Goal: Task Accomplishment & Management: Use online tool/utility

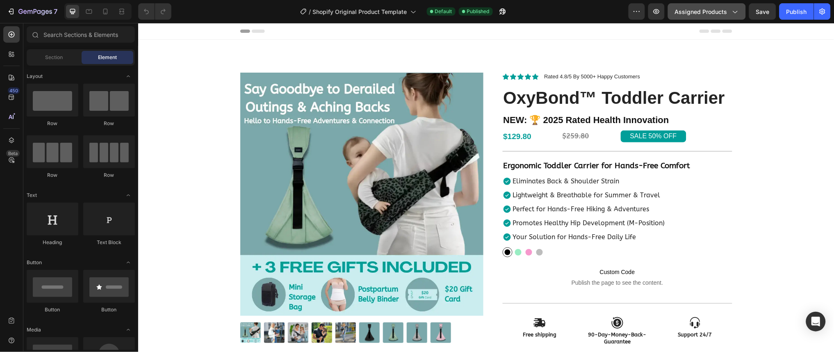
click at [732, 18] on button "Assigned Products" at bounding box center [707, 11] width 78 height 16
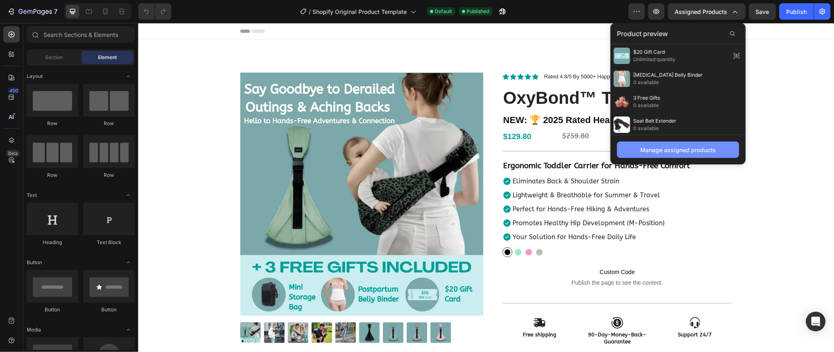
click at [706, 152] on div "Manage assigned products" at bounding box center [677, 150] width 75 height 9
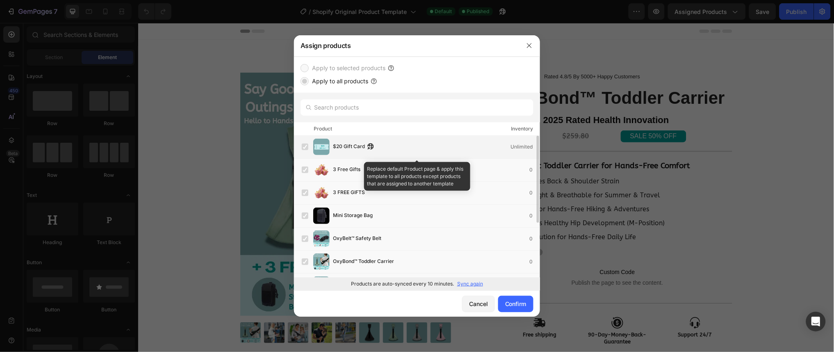
click at [303, 147] on label at bounding box center [305, 146] width 7 height 7
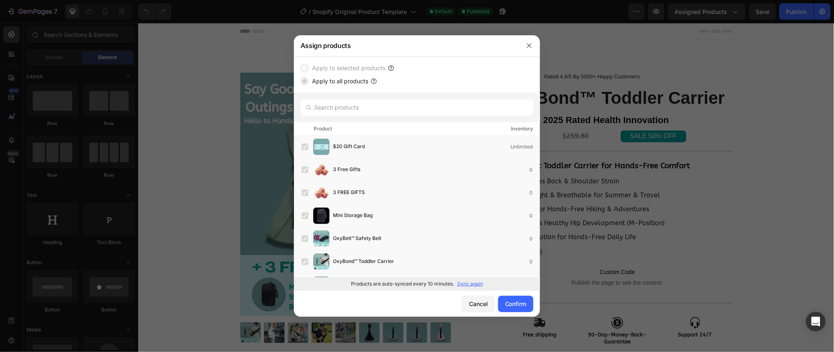
click at [322, 66] on label "Apply to selected products" at bounding box center [347, 68] width 77 height 10
click at [329, 79] on label "Apply to all products" at bounding box center [338, 81] width 59 height 10
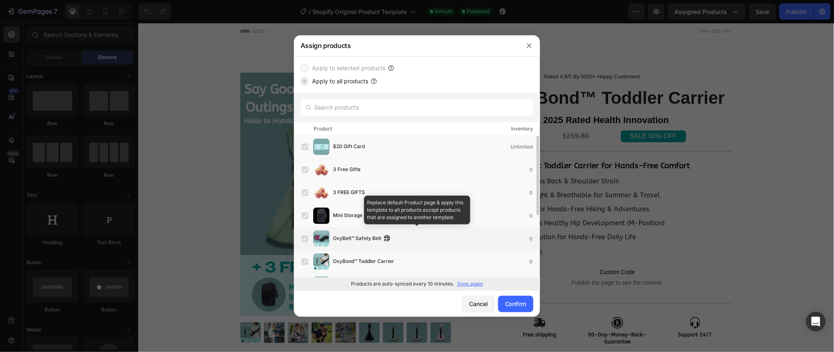
click at [351, 228] on div "OxyBelt™ Safety Belt 0" at bounding box center [417, 239] width 246 height 23
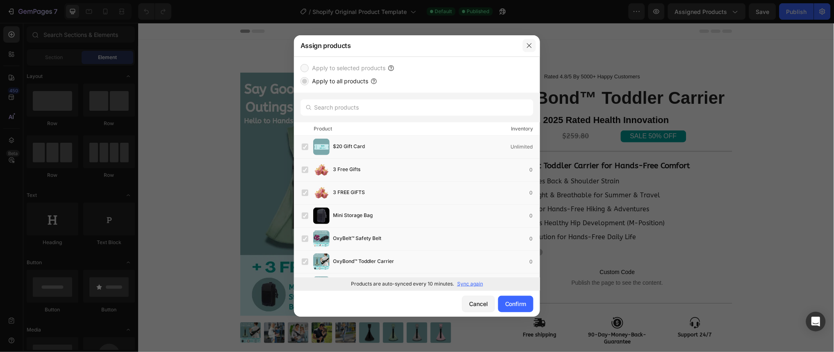
click at [534, 44] on button "button" at bounding box center [529, 45] width 13 height 13
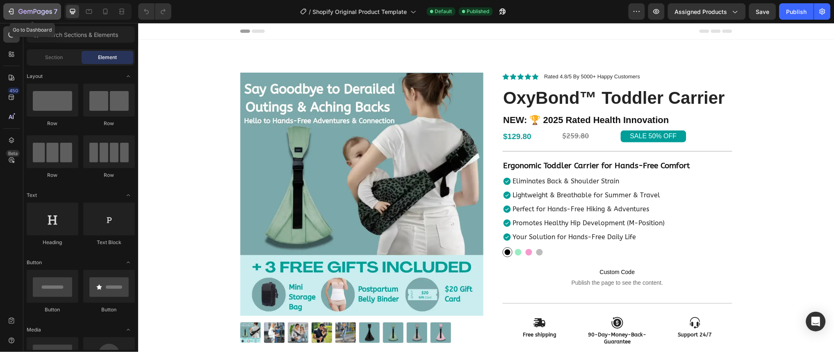
click at [16, 18] on button "7" at bounding box center [32, 11] width 58 height 16
click at [636, 10] on icon "button" at bounding box center [637, 11] width 8 height 8
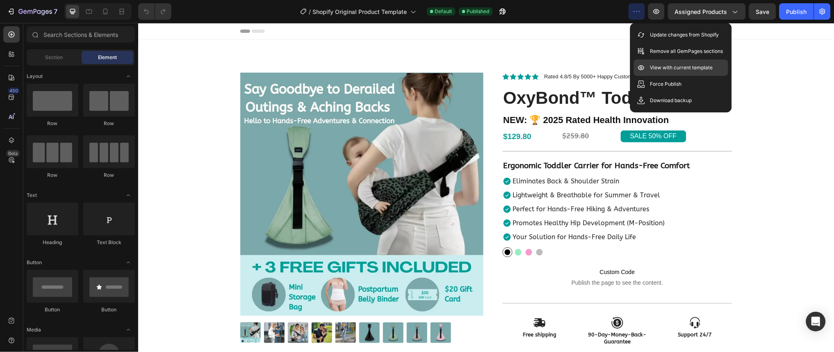
click at [705, 69] on p "View with current template" at bounding box center [681, 68] width 63 height 8
click at [709, 11] on span "Assigned Products" at bounding box center [701, 11] width 52 height 9
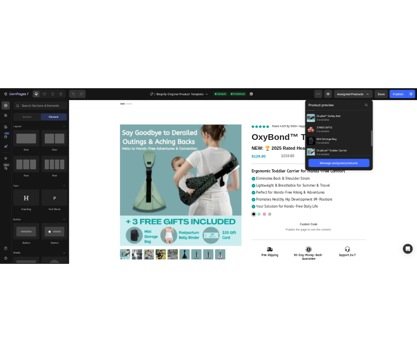
scroll to position [162, 0]
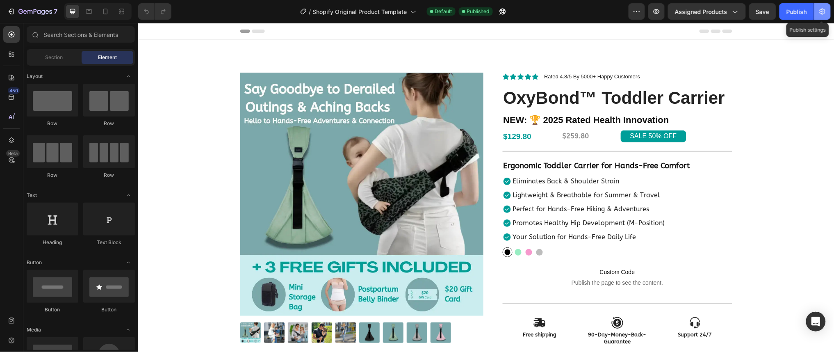
click at [822, 15] on icon "button" at bounding box center [822, 11] width 8 height 8
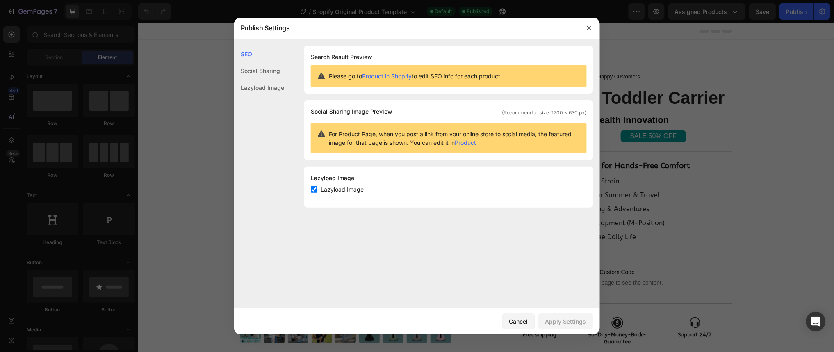
click at [264, 79] on div "Social Sharing" at bounding box center [259, 87] width 50 height 17
click at [264, 71] on div "Social Sharing" at bounding box center [259, 70] width 50 height 17
click at [272, 82] on div "Lazyload Image" at bounding box center [259, 87] width 50 height 17
click at [280, 86] on div "Lazyload Image" at bounding box center [259, 87] width 50 height 17
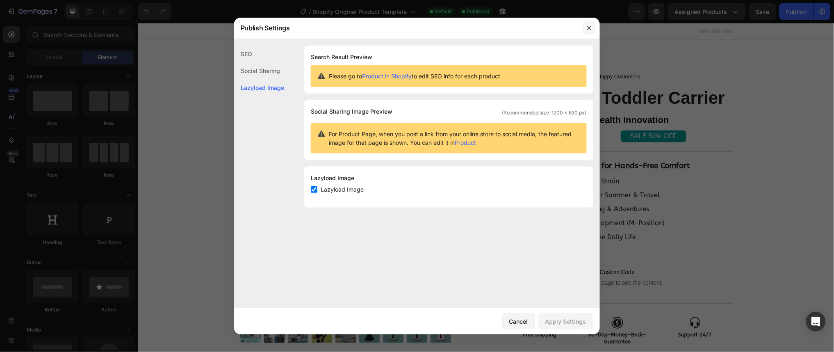
click at [587, 31] on button "button" at bounding box center [589, 27] width 13 height 13
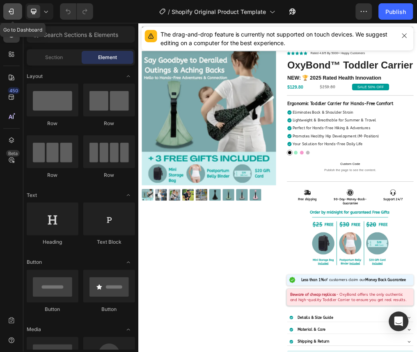
click at [16, 14] on div "7" at bounding box center [12, 11] width 11 height 8
click at [8, 136] on icon at bounding box center [11, 140] width 8 height 8
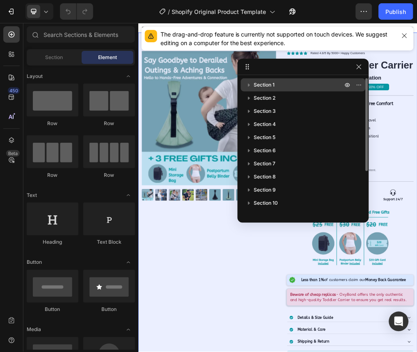
click at [250, 83] on icon "button" at bounding box center [249, 85] width 8 height 8
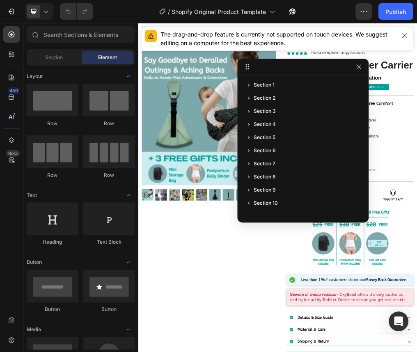
click at [11, 291] on div "450 Beta" at bounding box center [11, 169] width 16 height 286
click at [360, 70] on icon "button" at bounding box center [358, 67] width 7 height 7
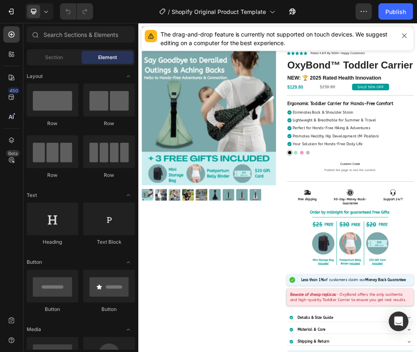
click at [404, 43] on div at bounding box center [403, 38] width 11 height 17
click at [407, 38] on icon "button" at bounding box center [404, 35] width 7 height 7
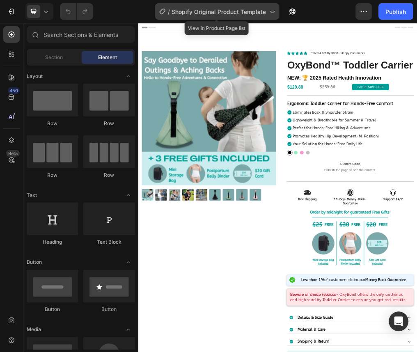
click at [270, 10] on icon at bounding box center [272, 11] width 8 height 8
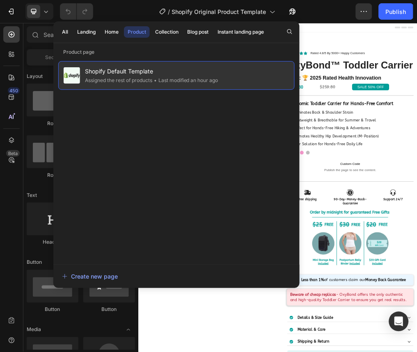
click at [192, 73] on span "Shopify Default Template" at bounding box center [151, 71] width 133 height 10
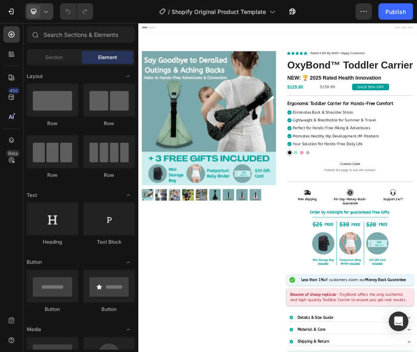
click at [46, 11] on icon at bounding box center [46, 11] width 8 height 8
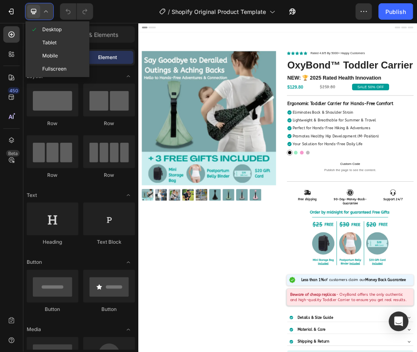
click at [46, 11] on icon at bounding box center [46, 11] width 8 height 8
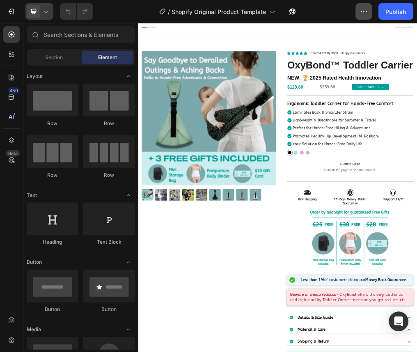
click at [367, 17] on button "button" at bounding box center [363, 11] width 16 height 16
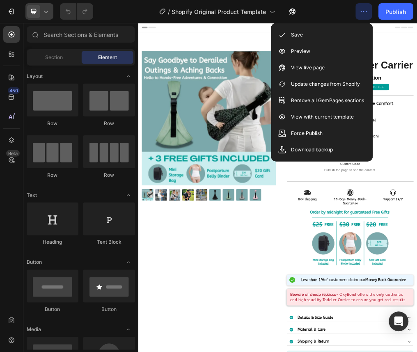
click at [280, 159] on div "Save Preview View live page Update changes from Shopify Remove all GemPages sec…" at bounding box center [322, 92] width 102 height 139
click at [276, 160] on div "Save Preview View live page Update changes from Shopify Remove all GemPages sec…" at bounding box center [322, 92] width 102 height 139
click at [352, 279] on img at bounding box center [262, 190] width 237 height 237
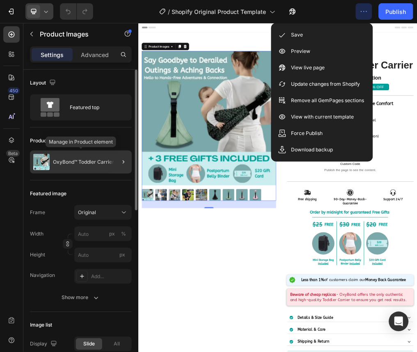
click at [102, 166] on div "OxyBond™ Toddler Carrier" at bounding box center [81, 161] width 102 height 23
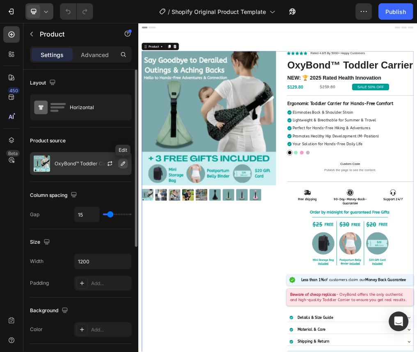
click at [126, 165] on button "button" at bounding box center [123, 164] width 10 height 10
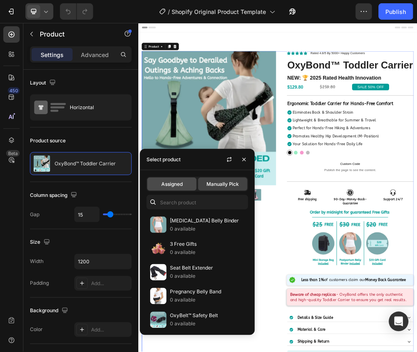
click at [182, 183] on span "Assigned" at bounding box center [171, 183] width 21 height 7
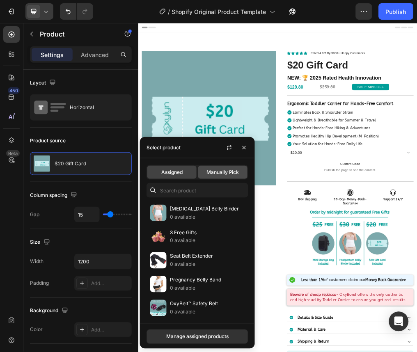
click at [221, 171] on span "Manually Pick" at bounding box center [222, 171] width 33 height 7
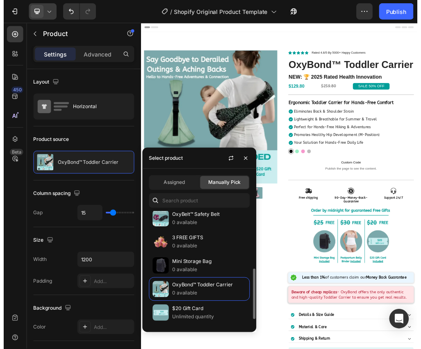
scroll to position [146, 0]
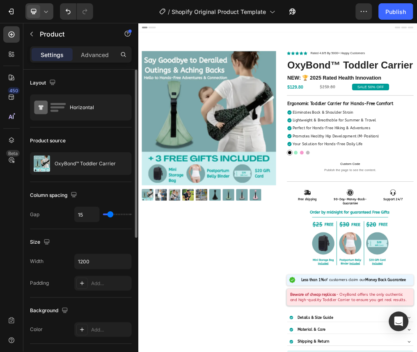
drag, startPoint x: 374, startPoint y: 18, endPoint x: 368, endPoint y: 17, distance: 6.0
click at [368, 17] on div "Preview Assigned Products Publish" at bounding box center [384, 11] width 58 height 16
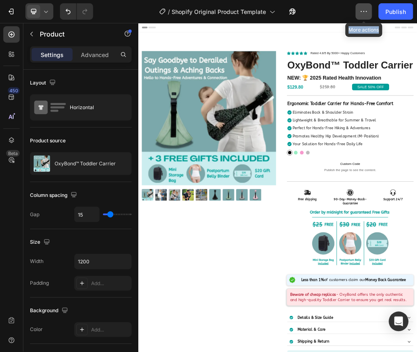
click at [368, 17] on button "button" at bounding box center [363, 11] width 16 height 16
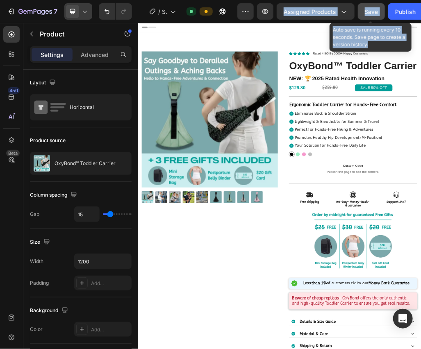
click at [378, 11] on button "Save" at bounding box center [371, 11] width 27 height 16
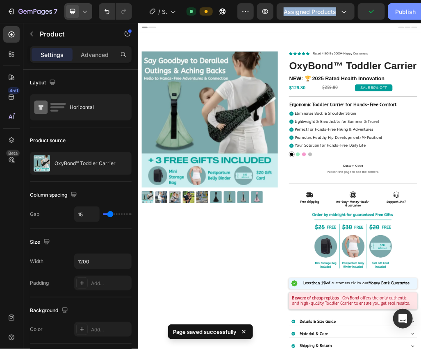
click at [414, 17] on button "Publish" at bounding box center [405, 11] width 34 height 16
click at [341, 12] on icon "button" at bounding box center [343, 11] width 8 height 8
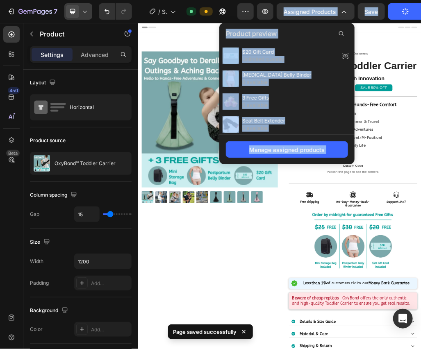
click at [302, 36] on div "Product preview" at bounding box center [286, 33] width 135 height 21
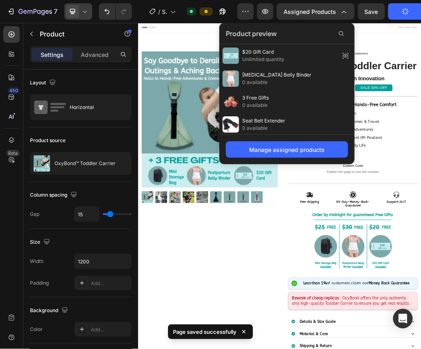
click at [340, 26] on div "Product preview" at bounding box center [286, 33] width 135 height 21
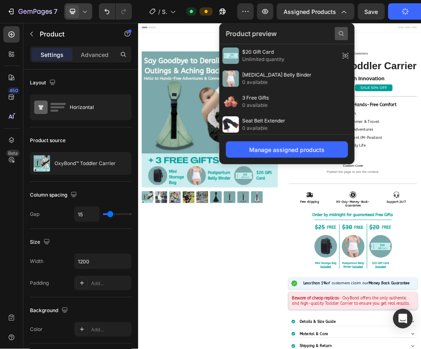
click at [341, 30] on icon at bounding box center [341, 33] width 7 height 7
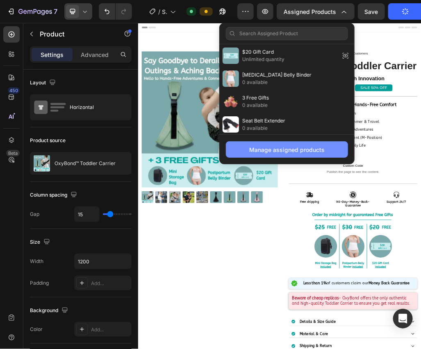
click at [296, 150] on div "Manage assigned products" at bounding box center [286, 150] width 75 height 9
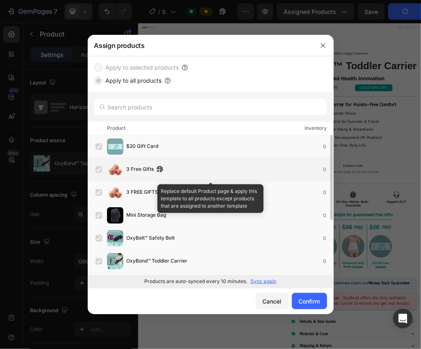
click at [195, 160] on div "3 Free Gifts 0" at bounding box center [211, 169] width 246 height 23
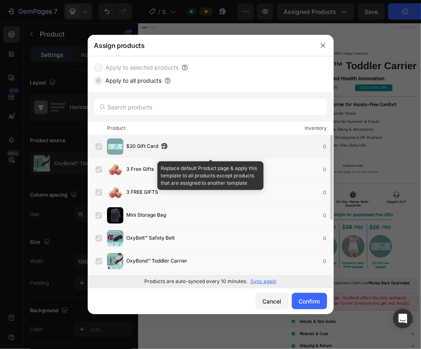
click at [191, 146] on div "$20 Gift Card 0" at bounding box center [230, 146] width 207 height 9
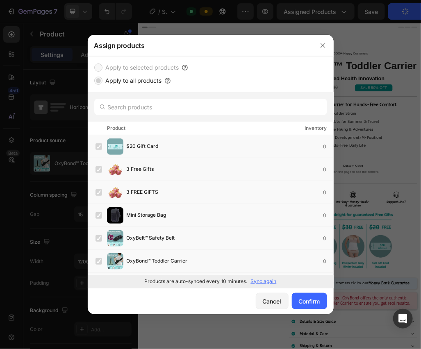
click at [115, 82] on label "Apply to all products" at bounding box center [131, 81] width 59 height 10
click at [134, 108] on input "text" at bounding box center [210, 107] width 233 height 16
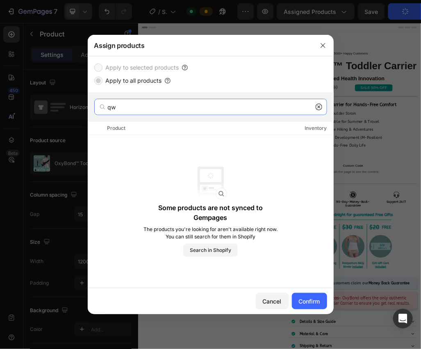
type input "q"
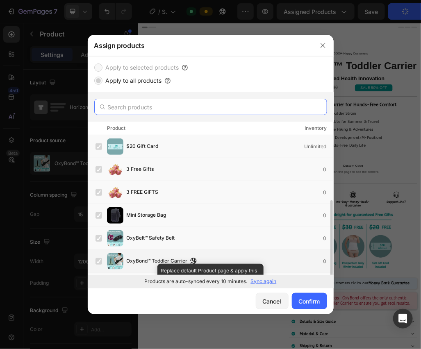
scroll to position [90, 0]
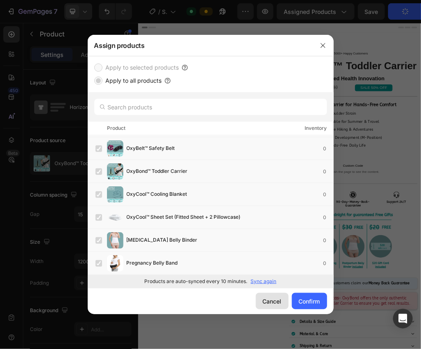
click at [262, 296] on button "Cancel" at bounding box center [272, 301] width 33 height 16
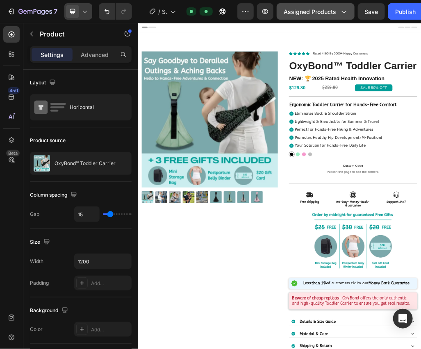
click at [351, 9] on button "Assigned Products" at bounding box center [316, 11] width 78 height 16
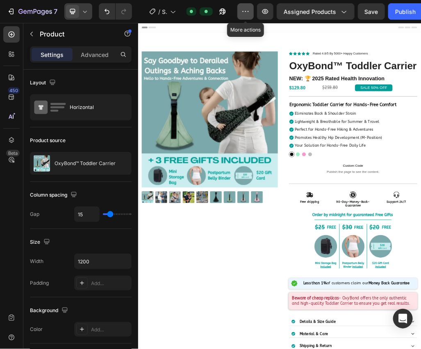
click at [248, 14] on icon "button" at bounding box center [245, 11] width 8 height 8
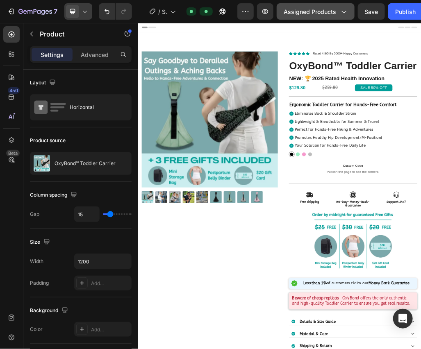
click at [291, 19] on button "Assigned Products" at bounding box center [316, 11] width 78 height 16
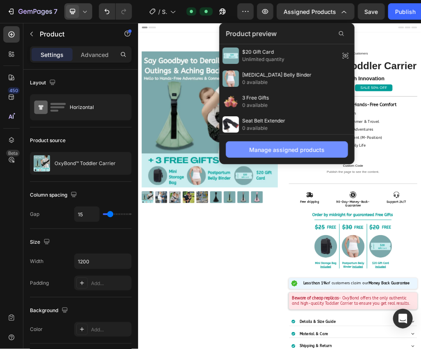
click at [292, 151] on div "Manage assigned products" at bounding box center [286, 150] width 75 height 9
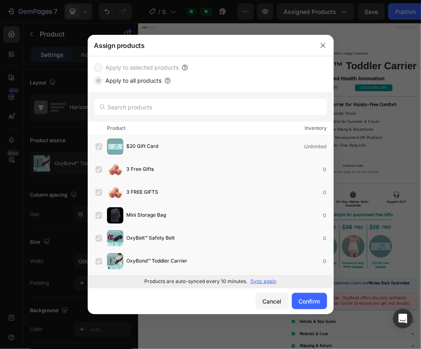
click at [232, 94] on div at bounding box center [211, 107] width 246 height 30
click at [231, 72] on div "Apply to selected products" at bounding box center [210, 68] width 233 height 10
click at [323, 48] on icon "button" at bounding box center [323, 45] width 7 height 7
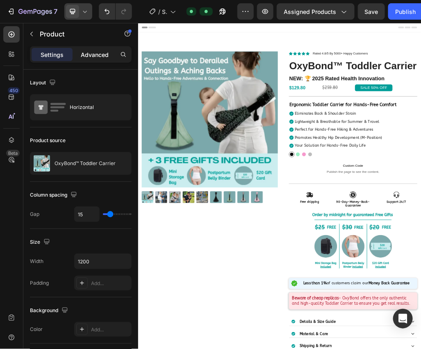
click at [101, 53] on p "Advanced" at bounding box center [95, 54] width 28 height 9
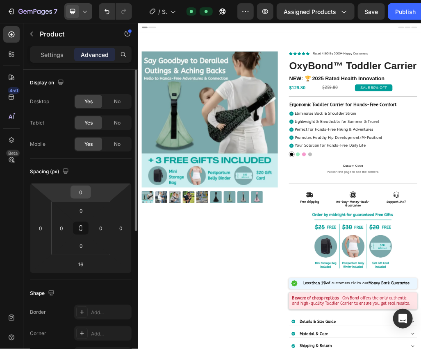
scroll to position [266, 0]
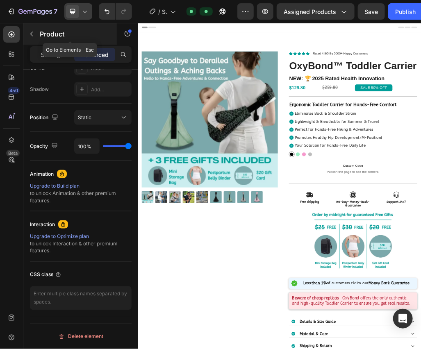
click at [41, 35] on p "Product" at bounding box center [75, 34] width 70 height 10
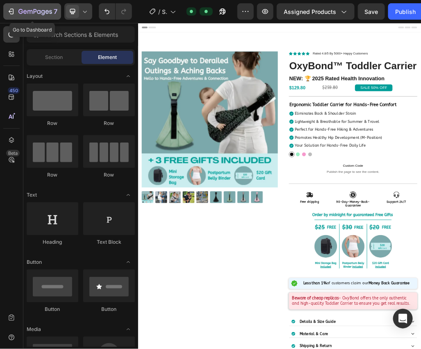
click at [27, 9] on icon "button" at bounding box center [35, 12] width 34 height 7
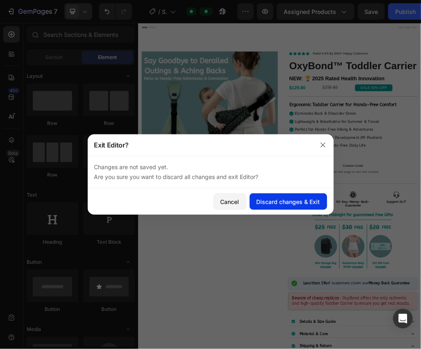
click at [301, 199] on div "Discard changes & Exit" at bounding box center [289, 202] width 64 height 9
